Goal: Task Accomplishment & Management: Use online tool/utility

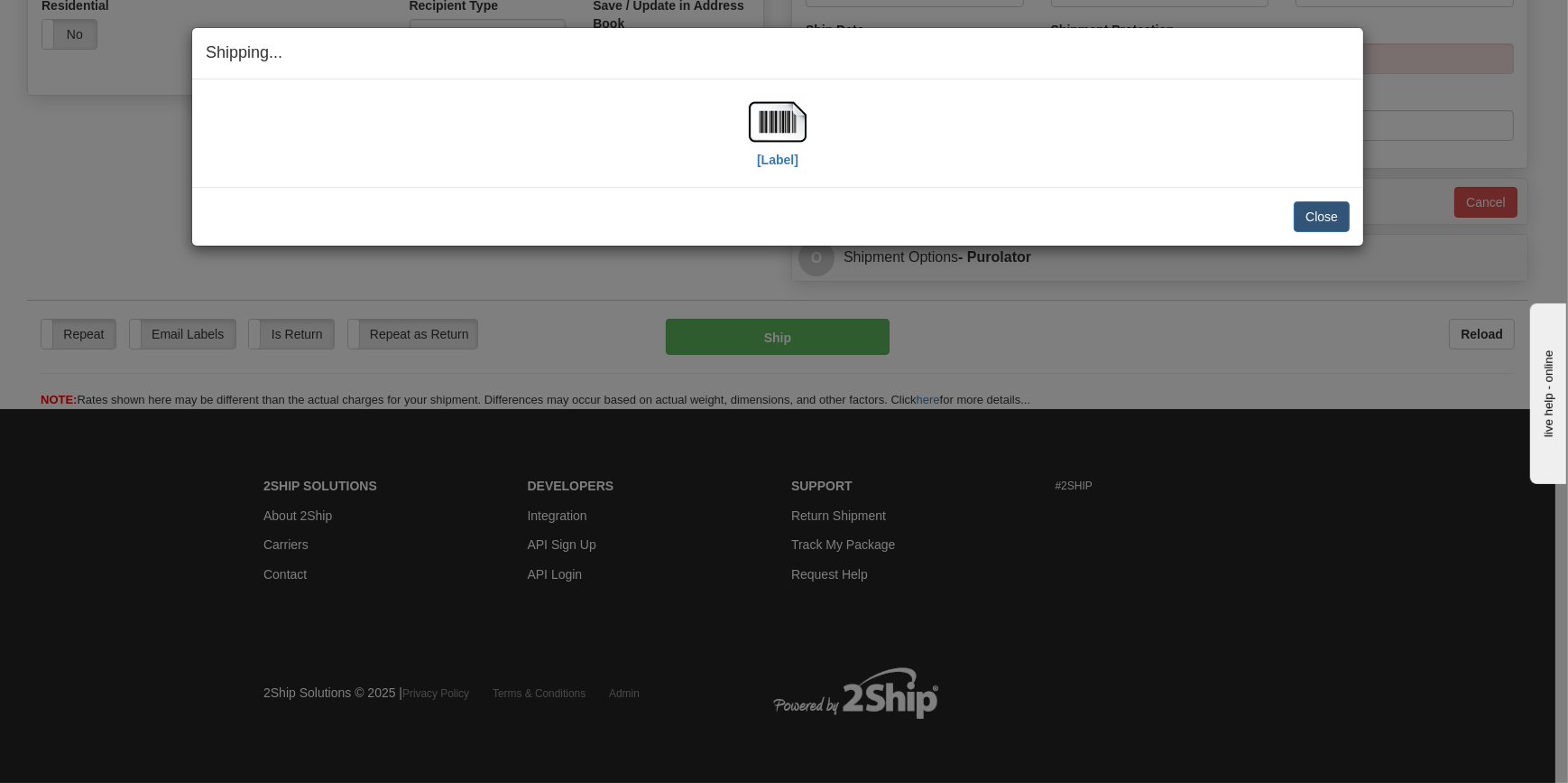
scroll to position [650, 0]
click at [1338, 220] on button "Close" at bounding box center [1321, 216] width 56 height 30
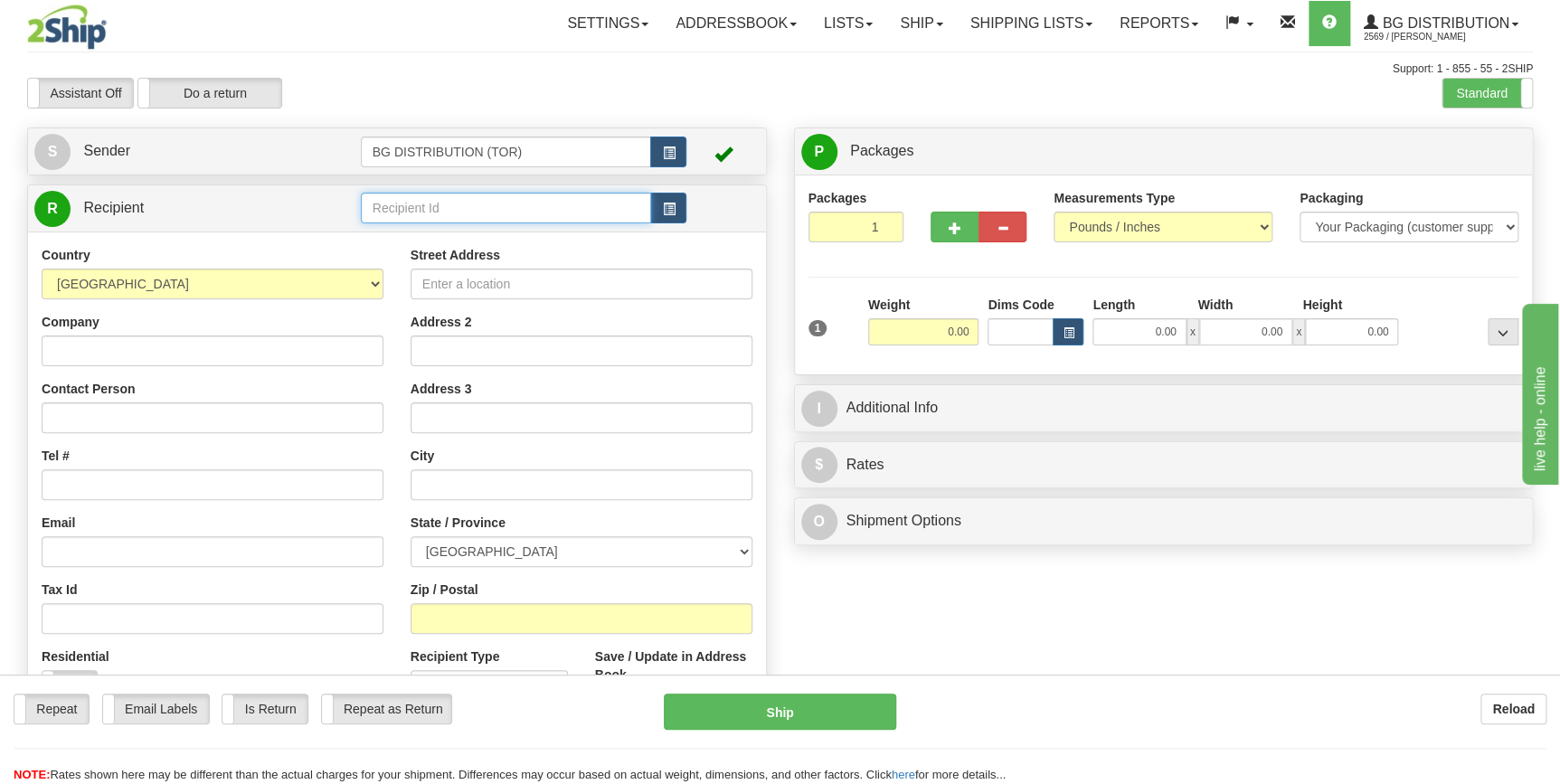
click at [431, 201] on input "text" at bounding box center [506, 207] width 291 height 31
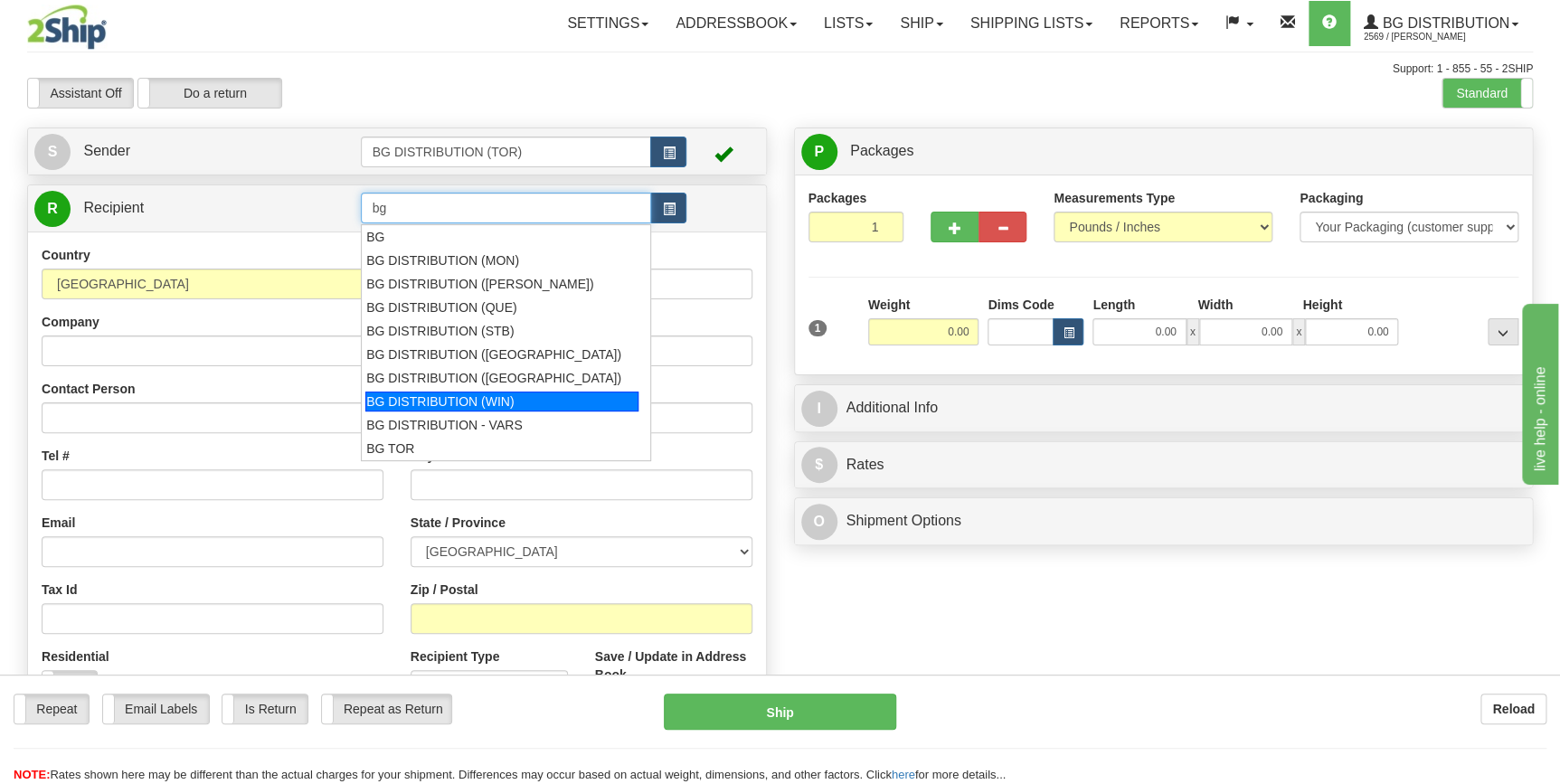
click at [473, 397] on div "BG DISTRIBUTION (WIN)" at bounding box center [502, 401] width 273 height 20
type input "BG DISTRIBUTION (WIN)"
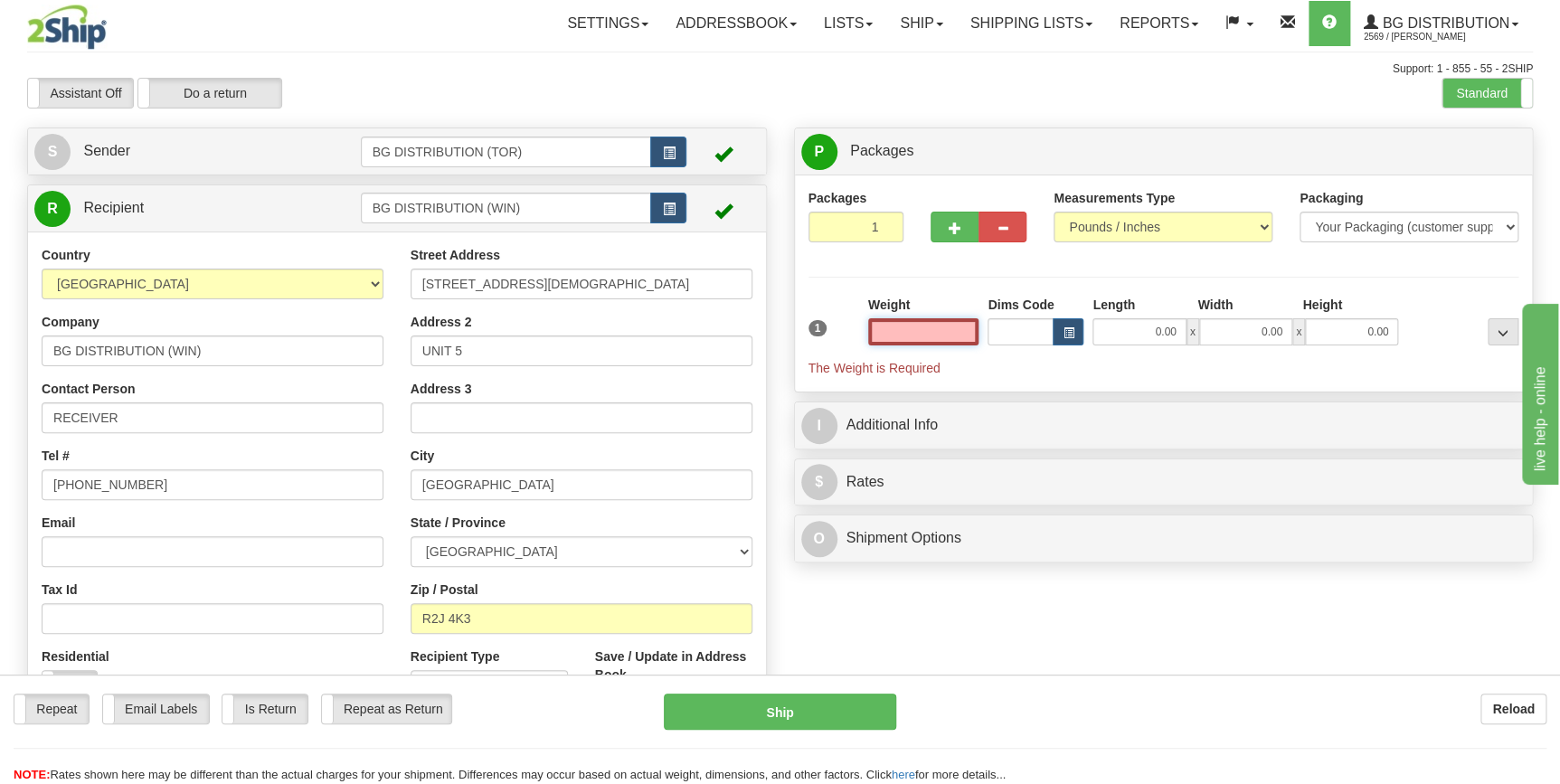
click at [945, 334] on input "text" at bounding box center [923, 332] width 111 height 28
type input "0.00"
click at [958, 232] on span "button" at bounding box center [955, 229] width 13 height 12
type input "2"
drag, startPoint x: 921, startPoint y: 328, endPoint x: 932, endPoint y: 327, distance: 11.0
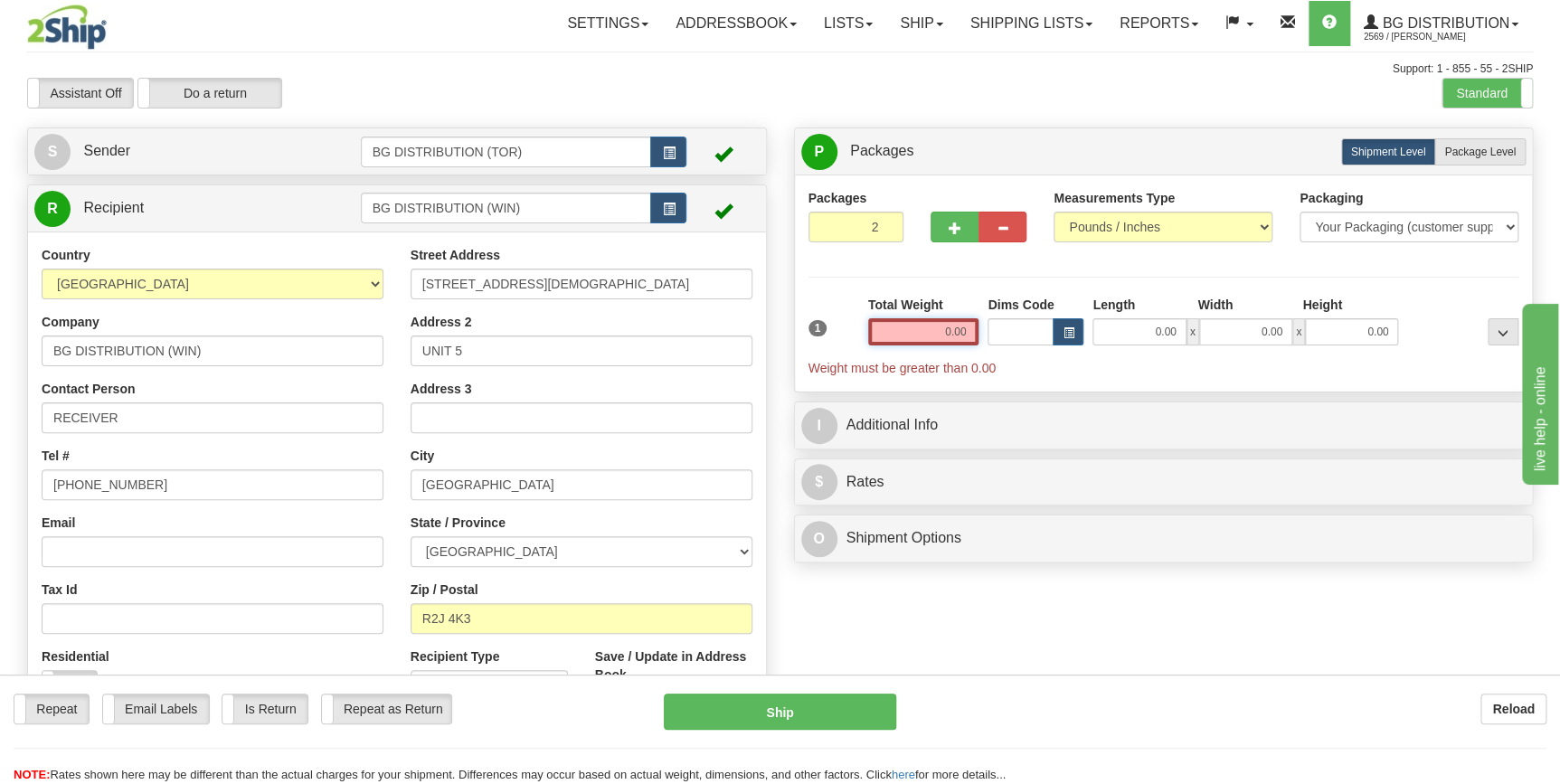
click at [932, 327] on input "0.00" at bounding box center [923, 332] width 111 height 28
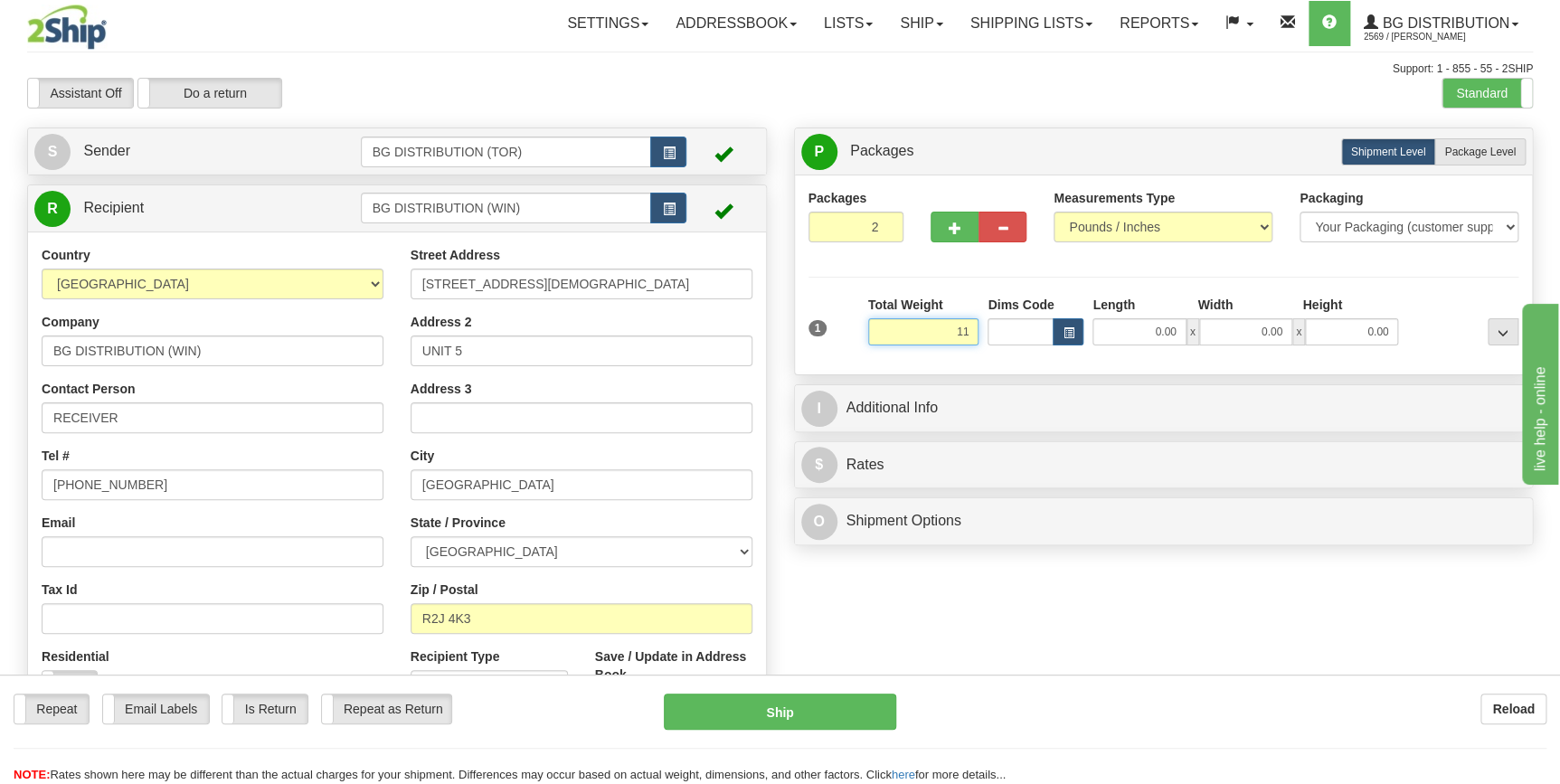
type input "11.00"
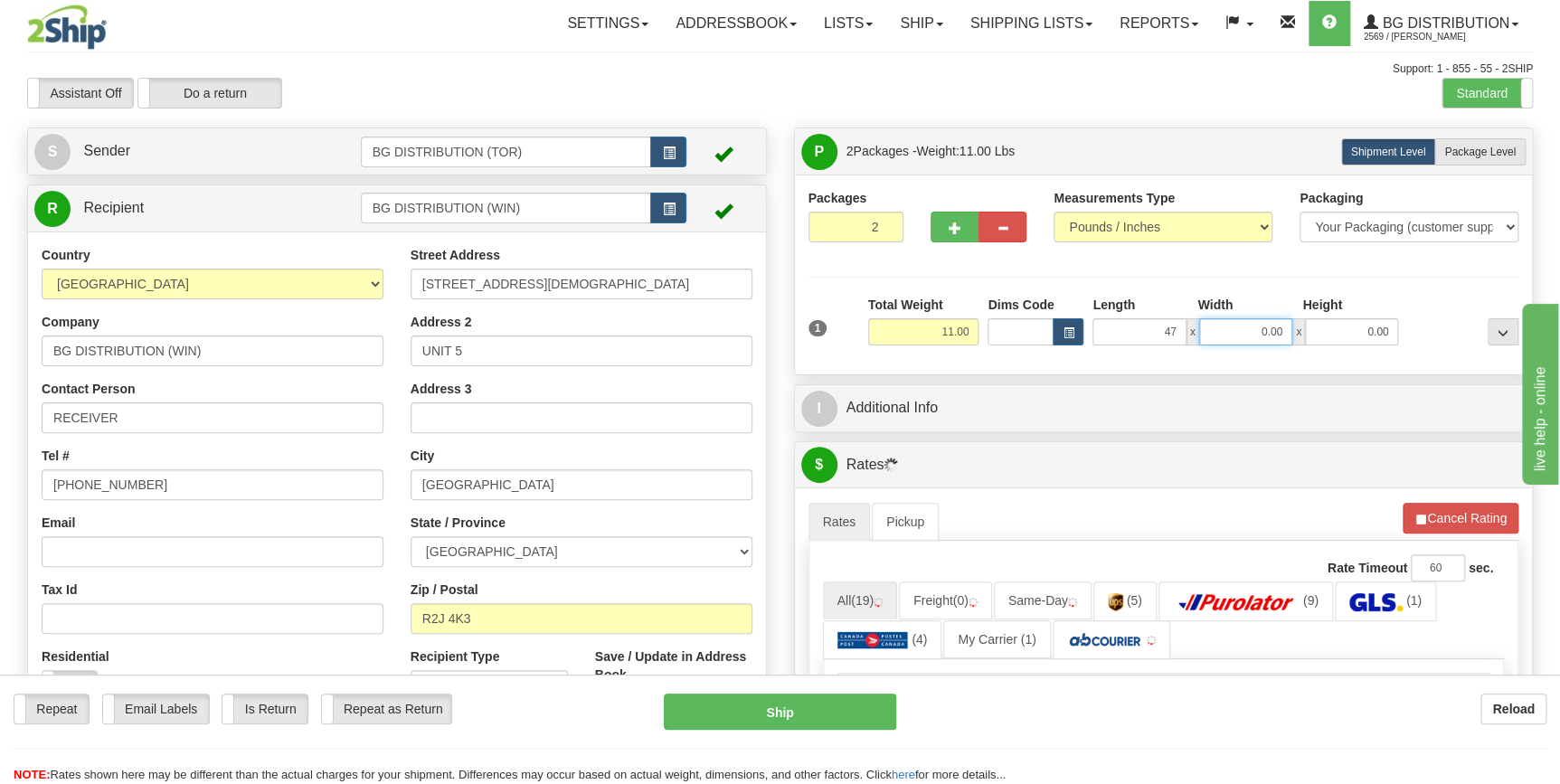
type input "47.00"
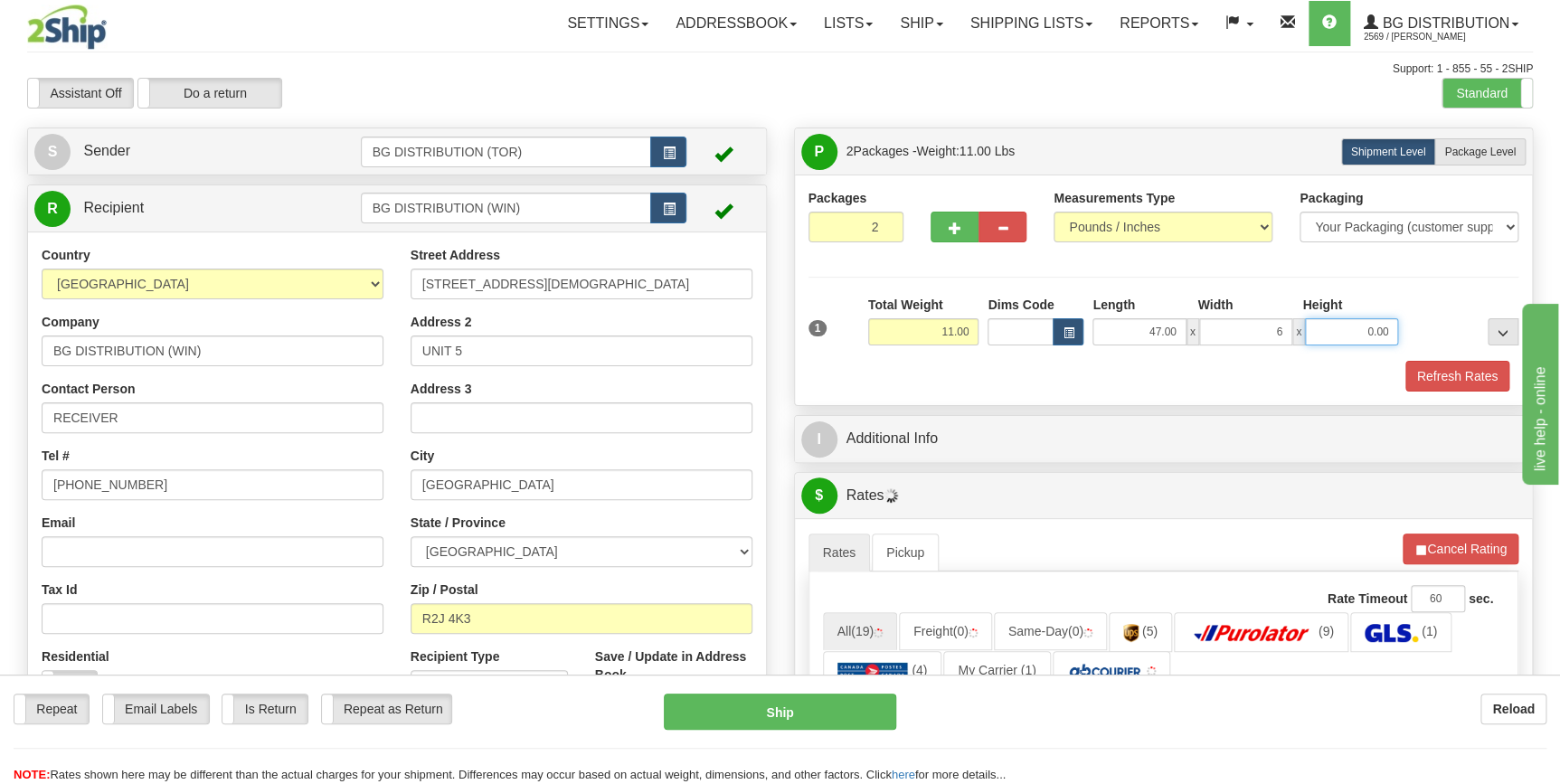
type input "6.00"
type input "3.00"
click at [1497, 152] on span "Package Level" at bounding box center [1479, 152] width 71 height 13
radio input "true"
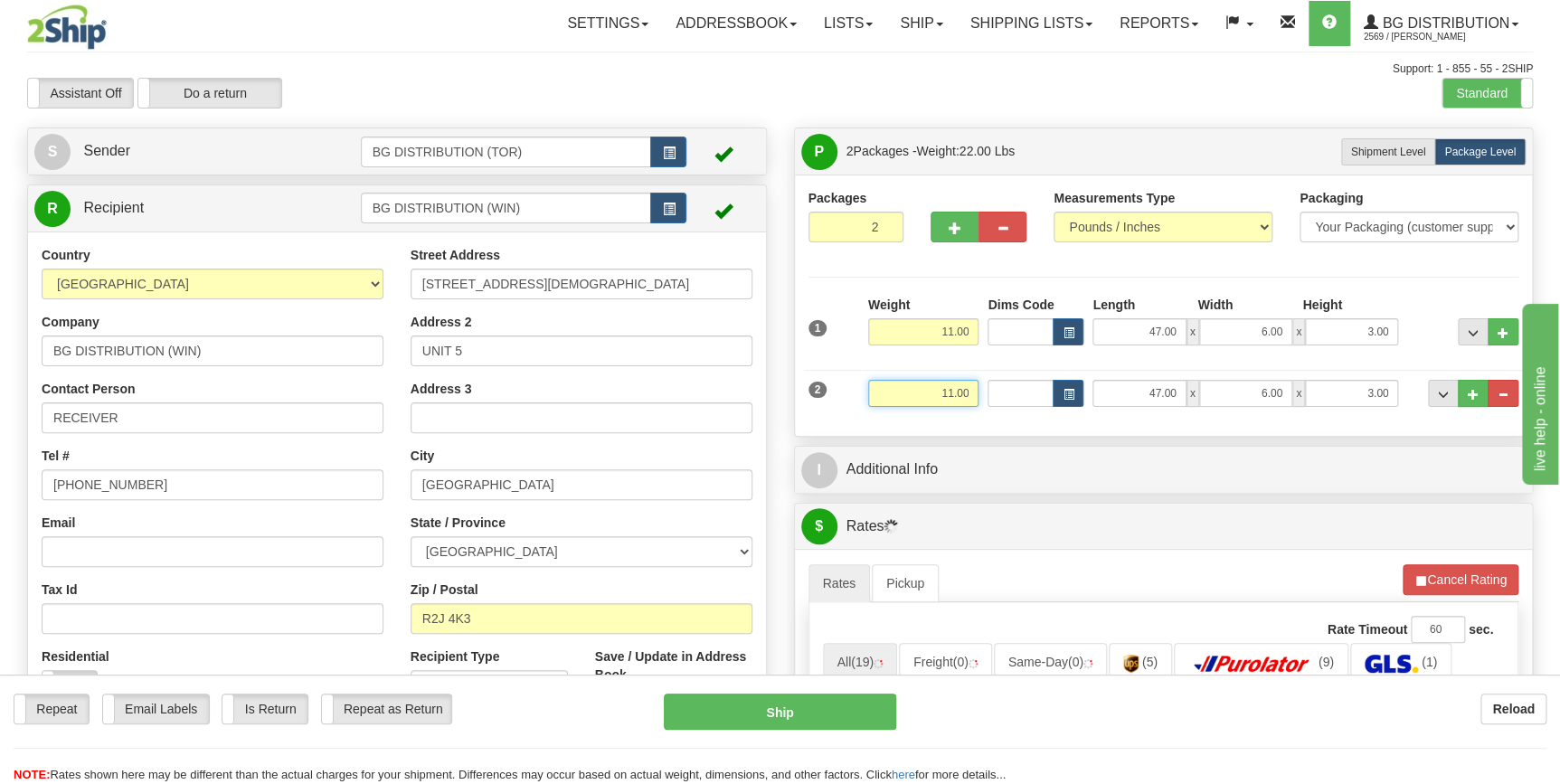
drag, startPoint x: 920, startPoint y: 389, endPoint x: 1009, endPoint y: 399, distance: 89.6
click at [1009, 399] on div "2 Weight 11.00 Dims Code Length Width Height" at bounding box center [1164, 390] width 719 height 60
type input "10.00"
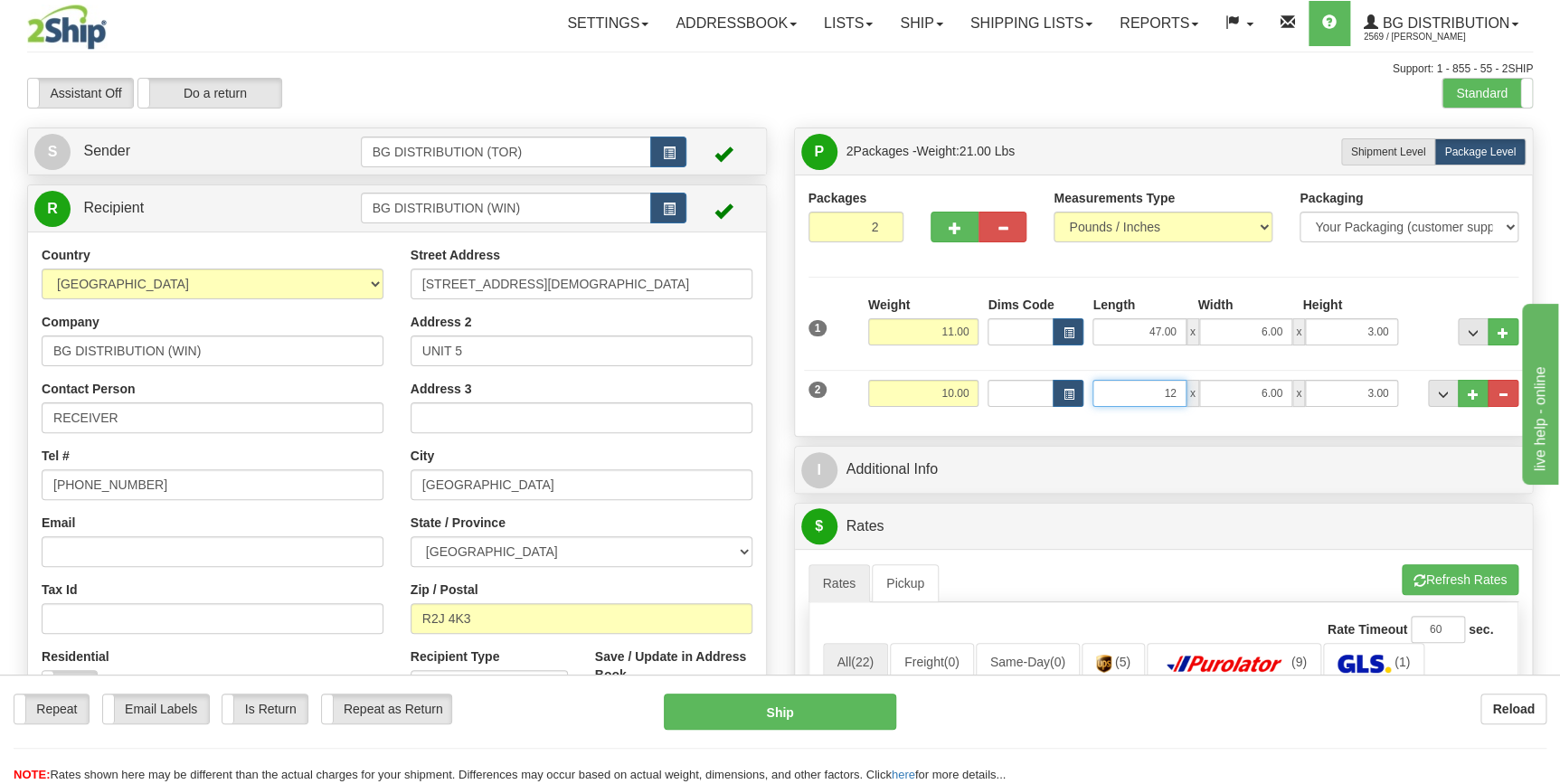
type input "12.00"
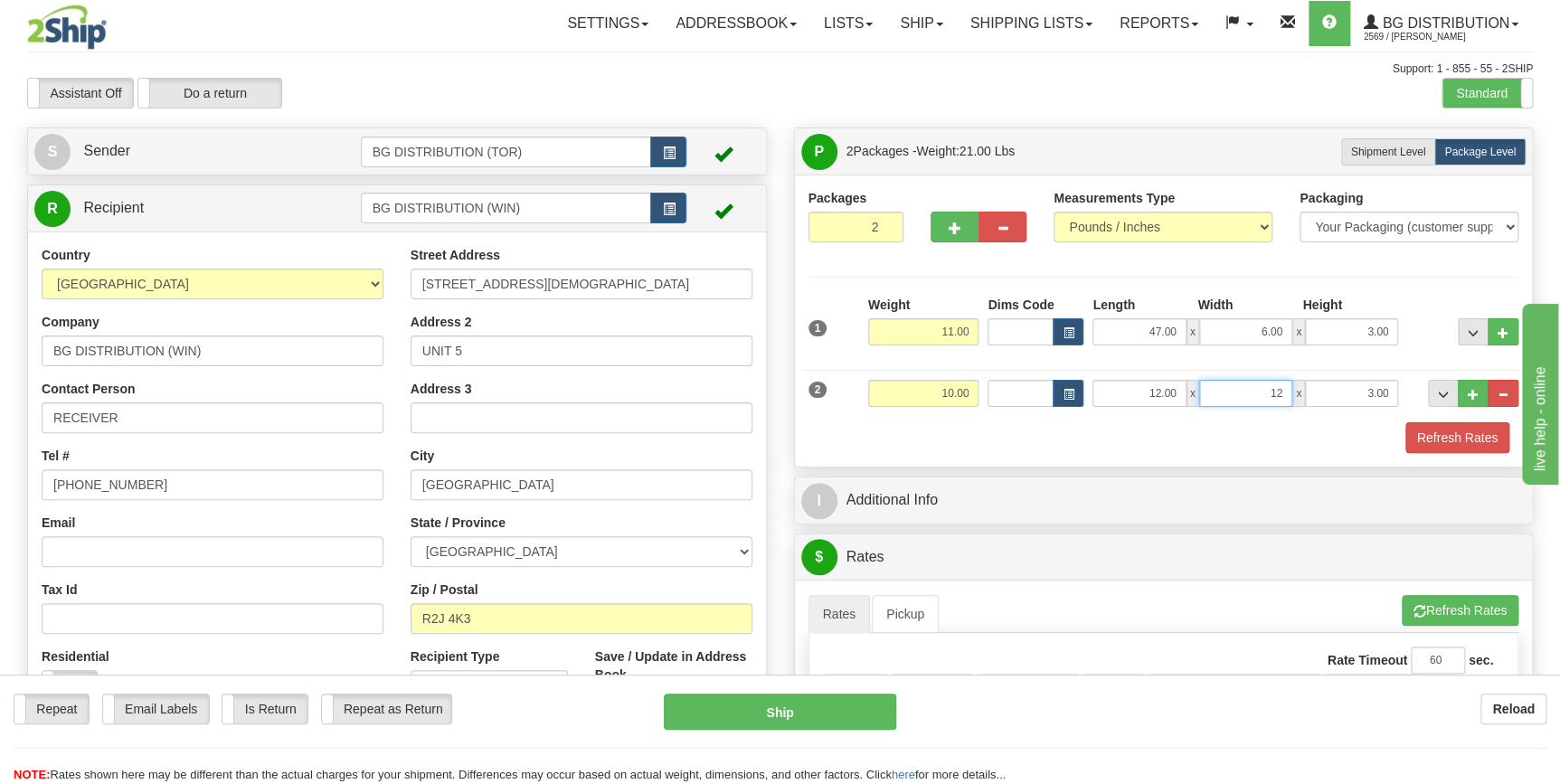
type input "12.00"
type input "6.00"
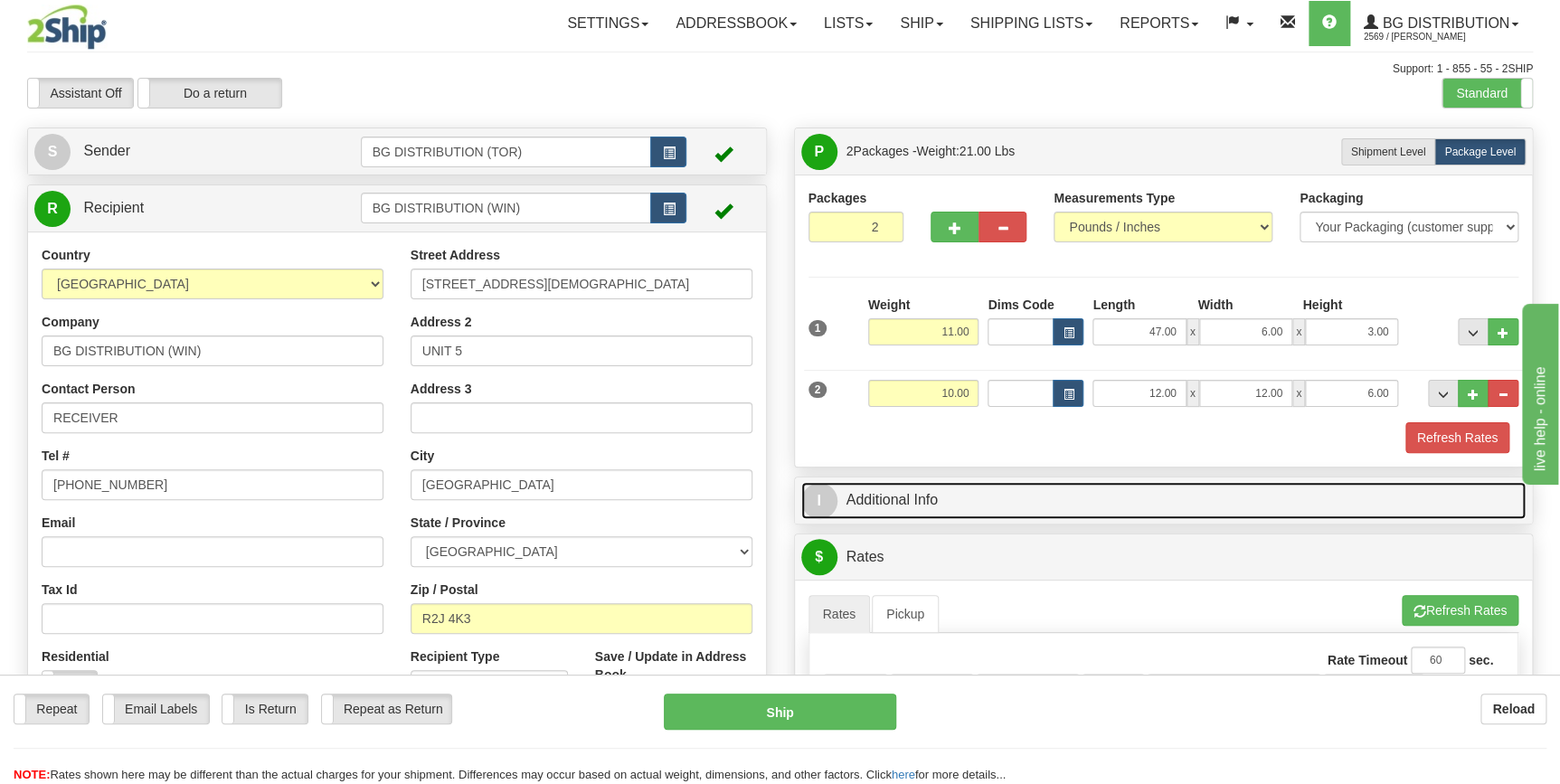
click at [961, 500] on link "I Additional Info" at bounding box center [1164, 500] width 725 height 37
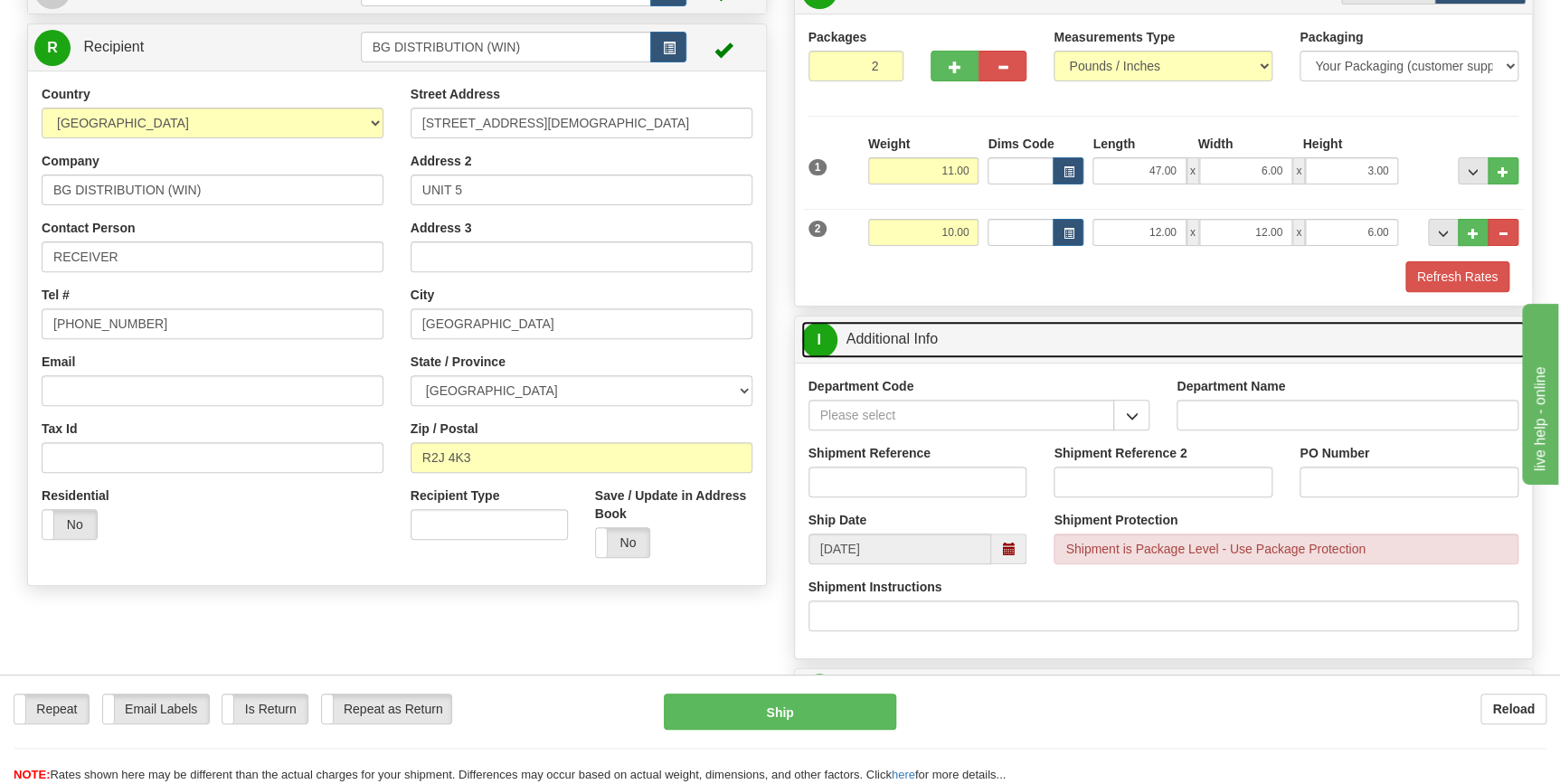
scroll to position [163, 0]
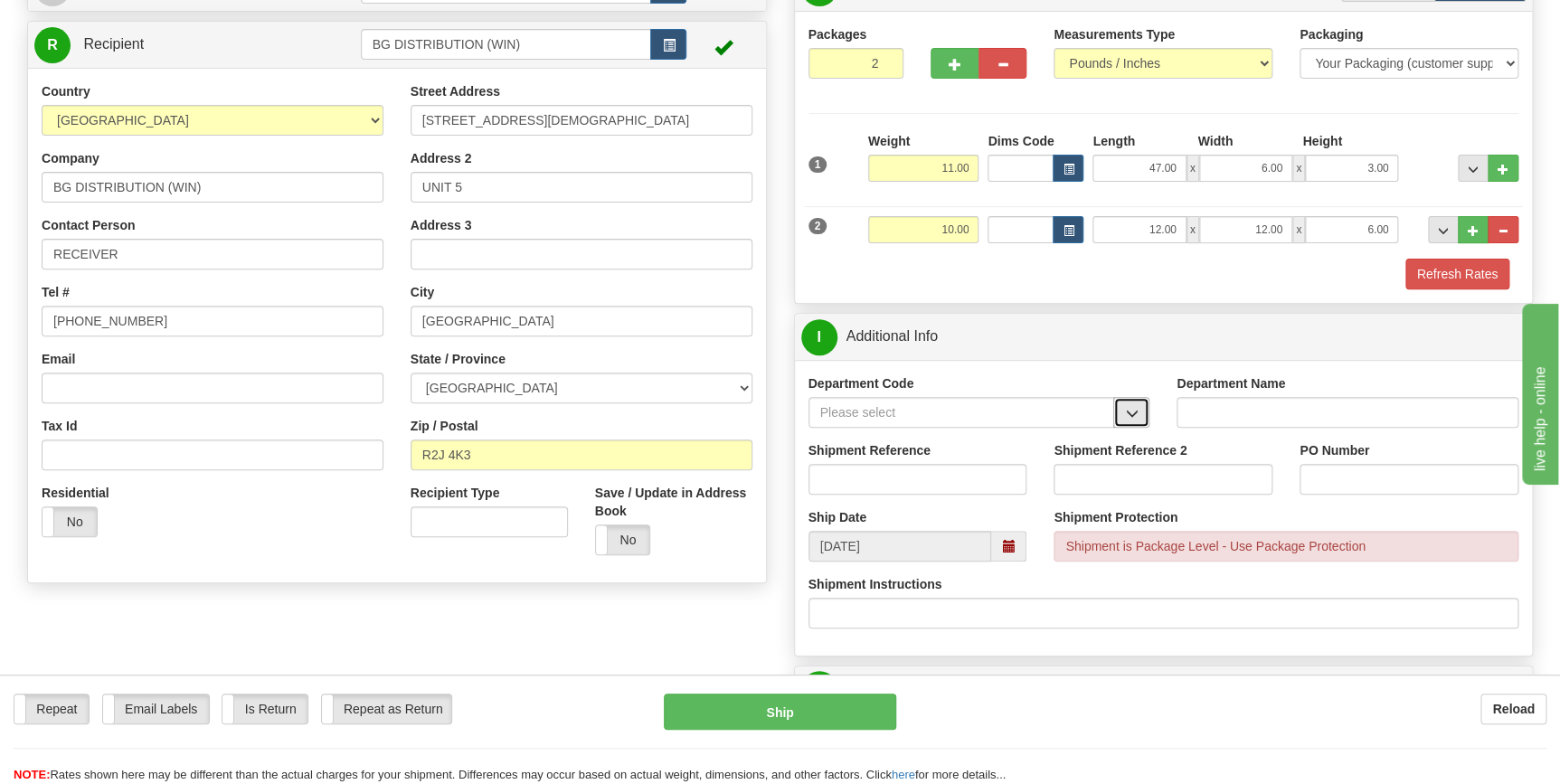
click at [1139, 420] on button "button" at bounding box center [1131, 412] width 36 height 31
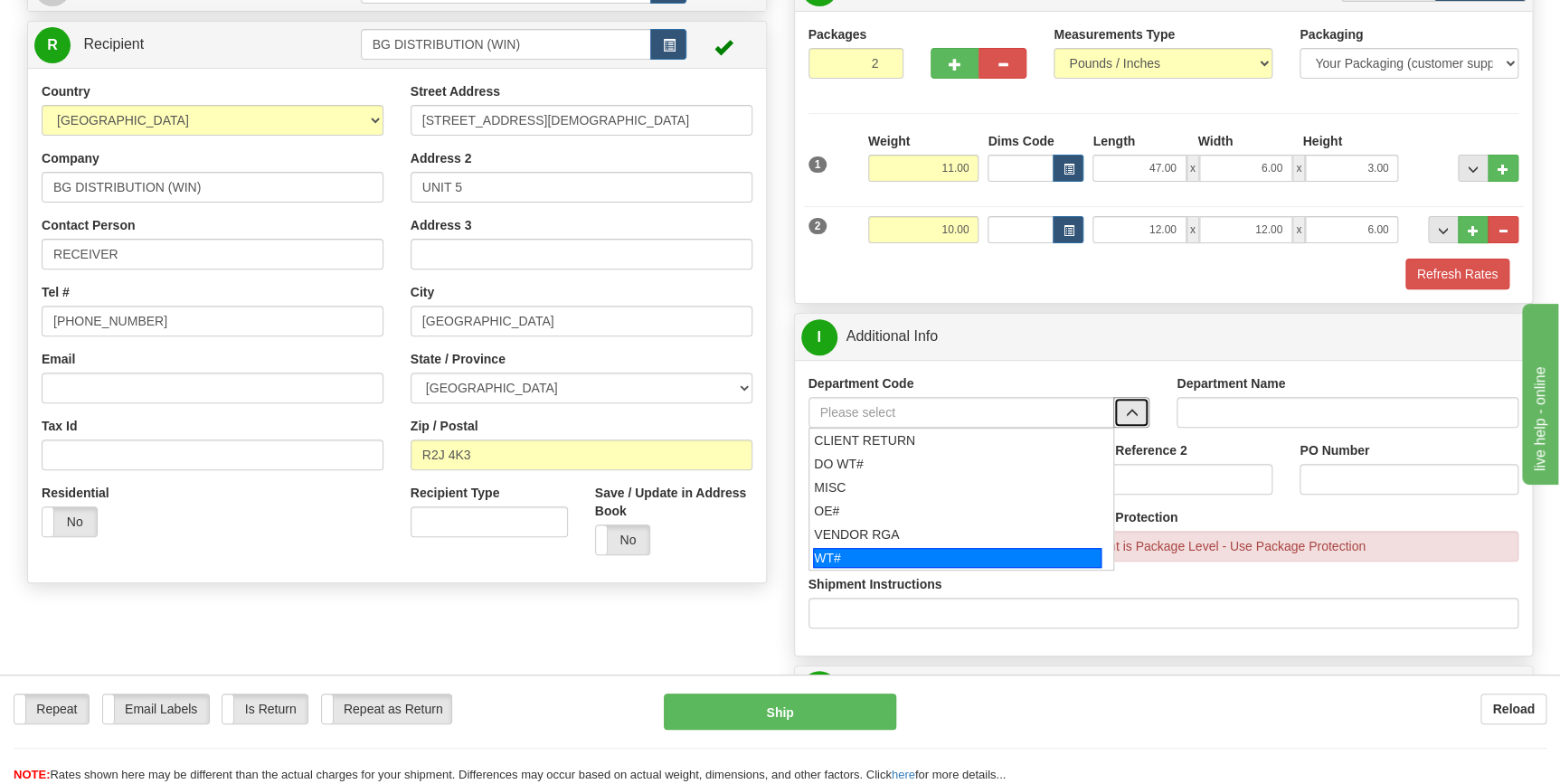
click at [898, 548] on div "WT#" at bounding box center [957, 557] width 289 height 20
type input "WT#"
type input "WAREHOUSE TRANSFERS"
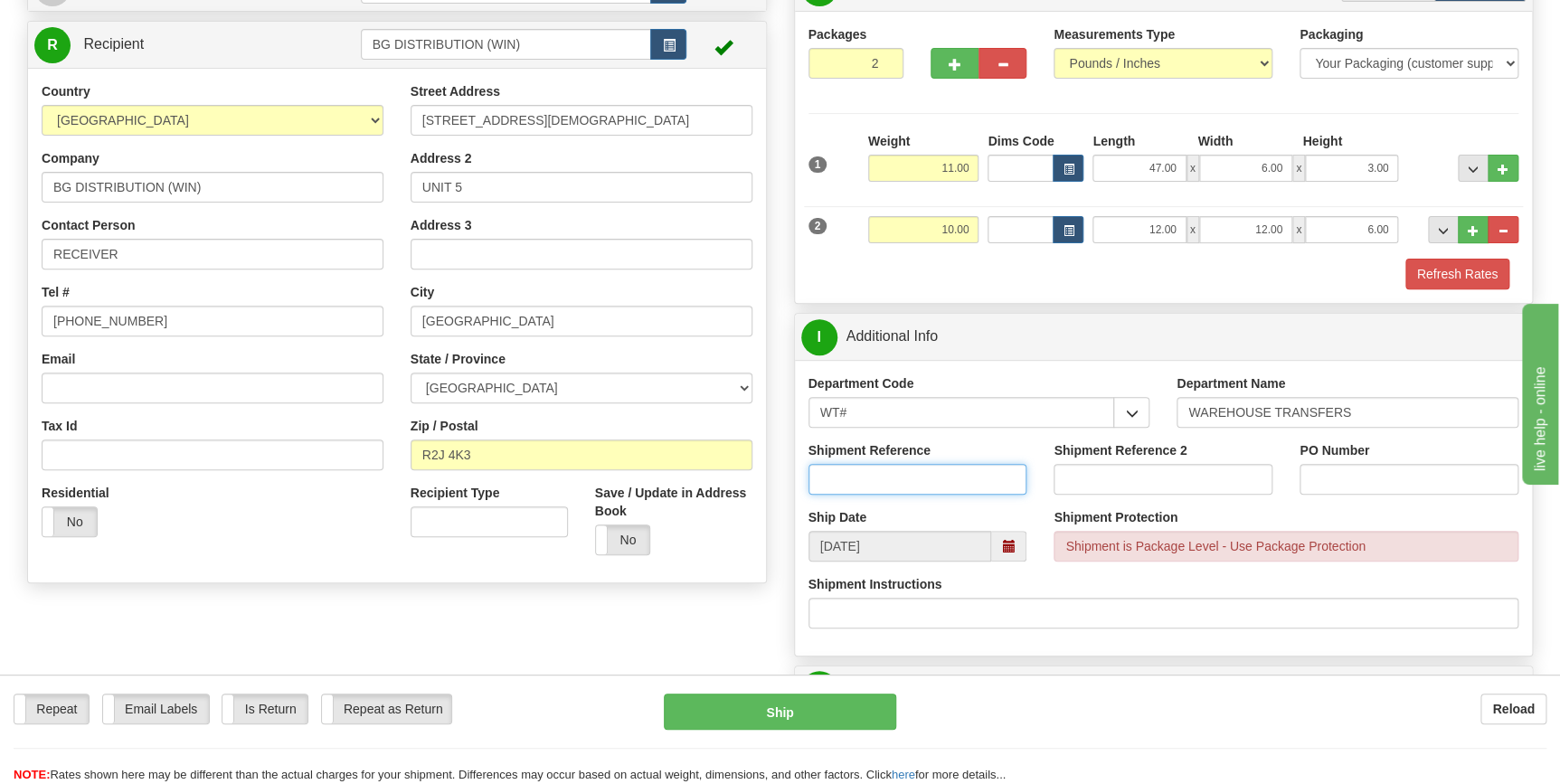
click at [916, 470] on input "Shipment Reference" at bounding box center [917, 479] width 219 height 31
type input "166904-00"
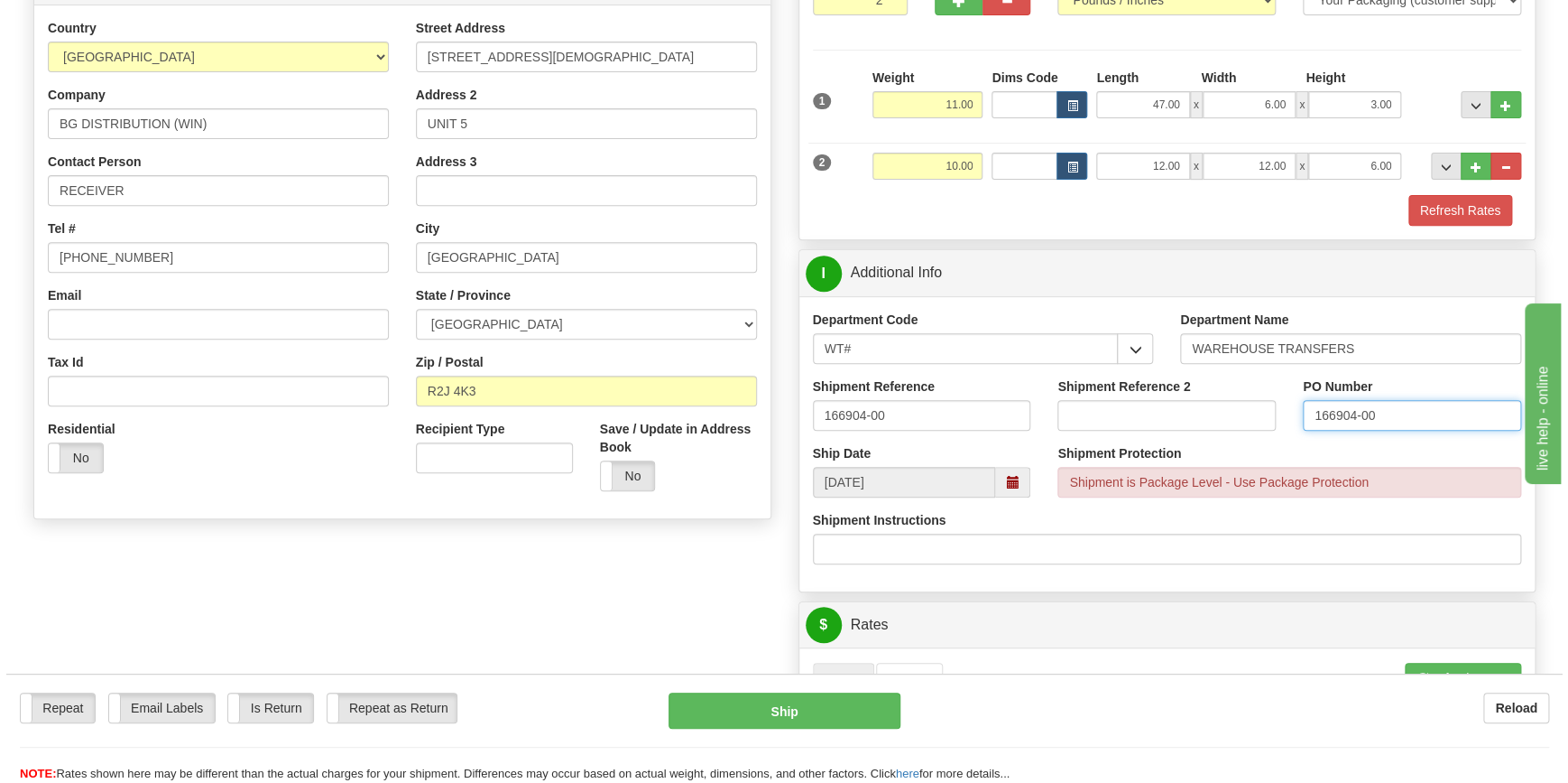
scroll to position [492, 0]
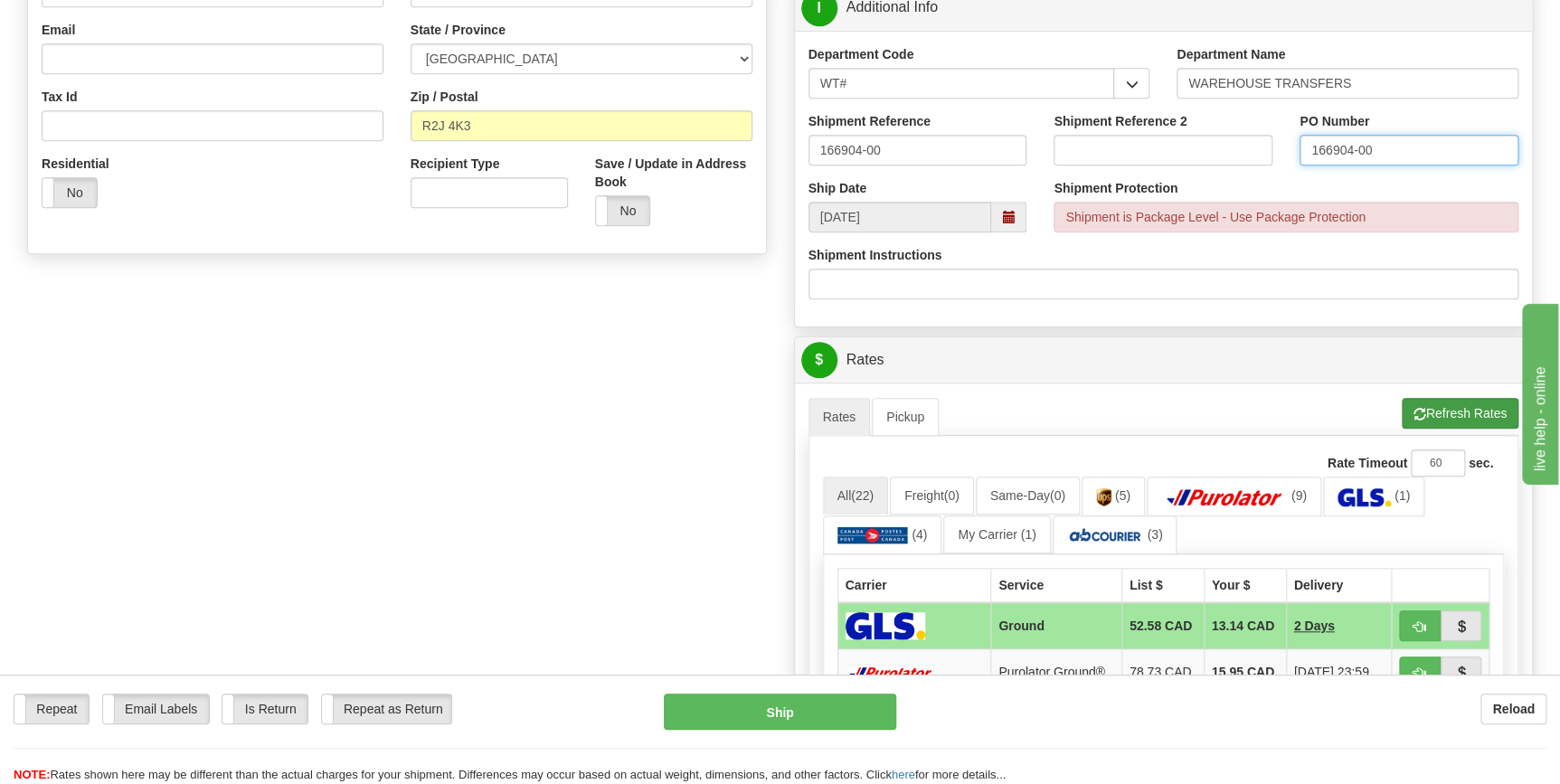
type input "166904-00"
click at [1470, 415] on button "Refresh Rates" at bounding box center [1459, 413] width 116 height 31
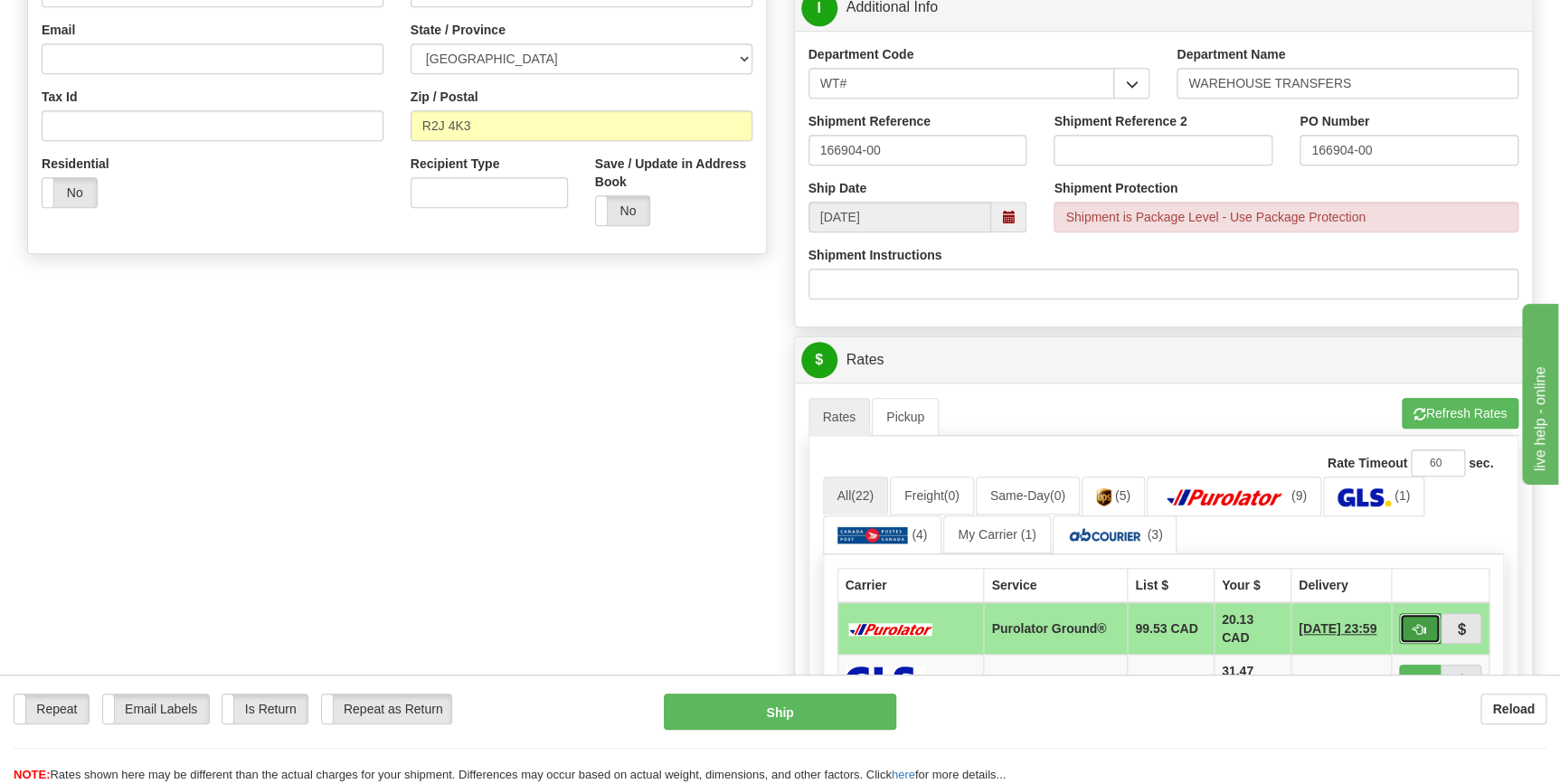
click at [1422, 627] on span "button" at bounding box center [1419, 629] width 13 height 12
type input "260"
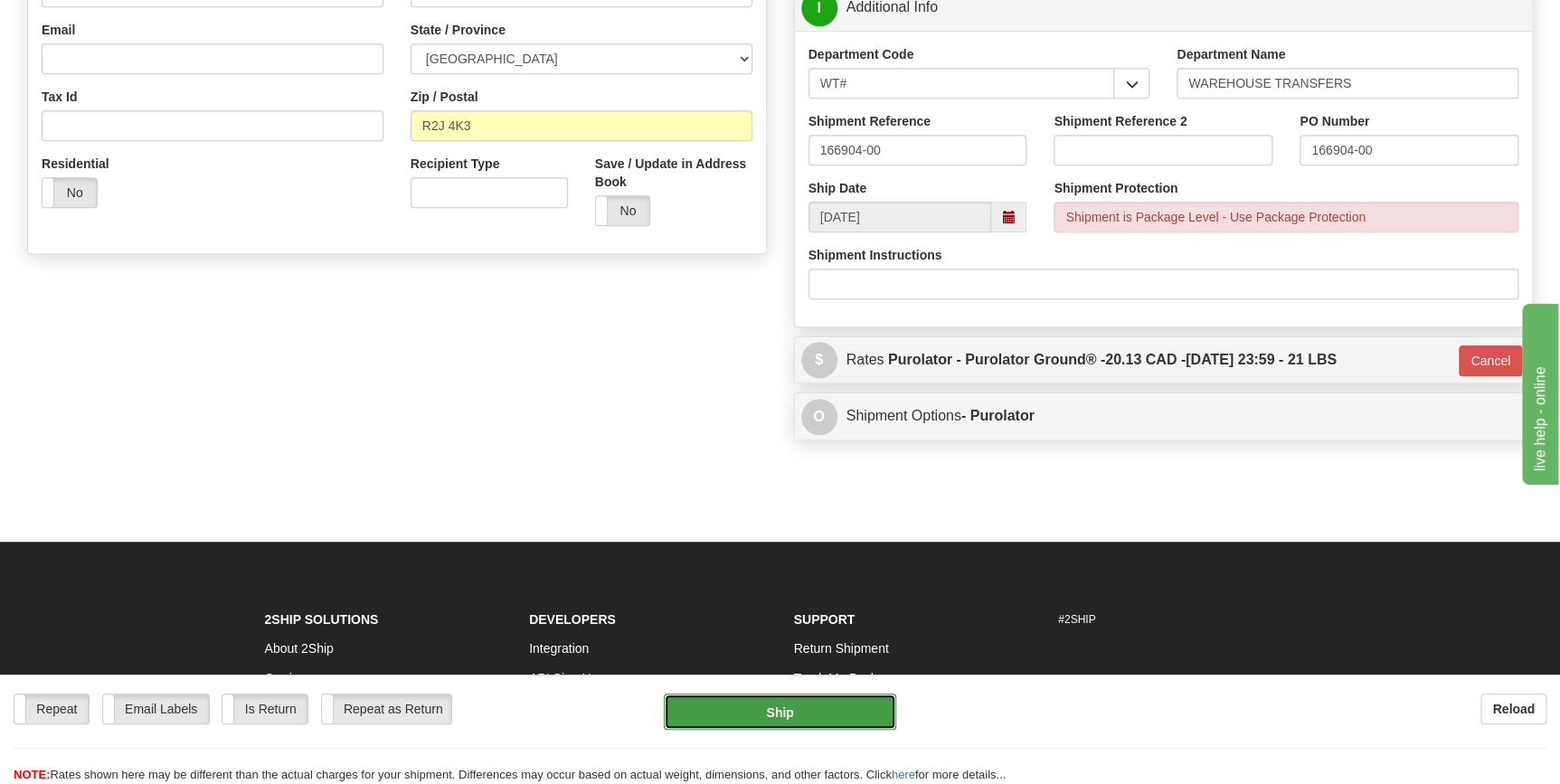
click at [809, 714] on button "Ship" at bounding box center [780, 711] width 233 height 36
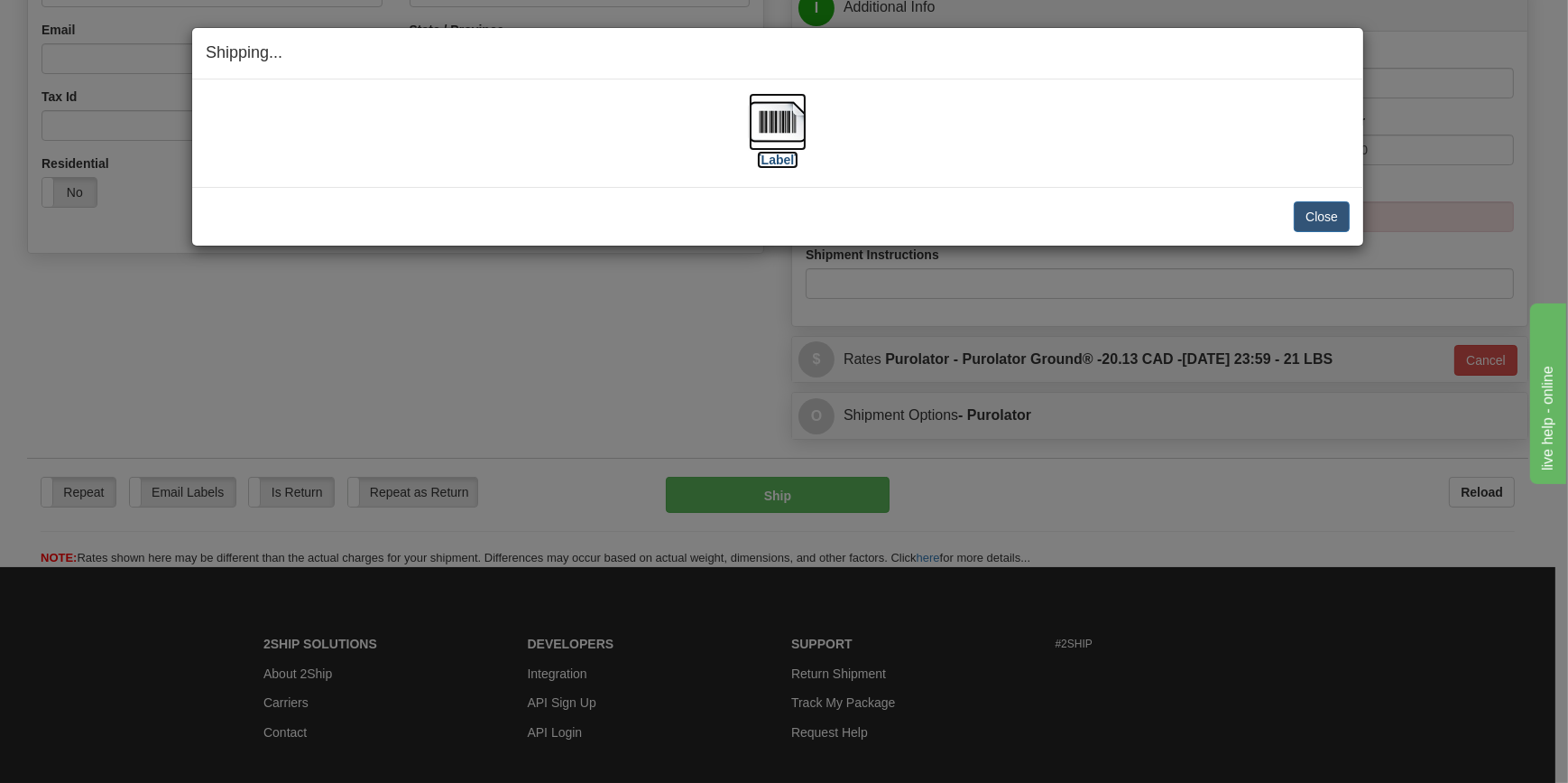
click at [769, 130] on img at bounding box center [778, 122] width 58 height 58
